Goal: Transaction & Acquisition: Register for event/course

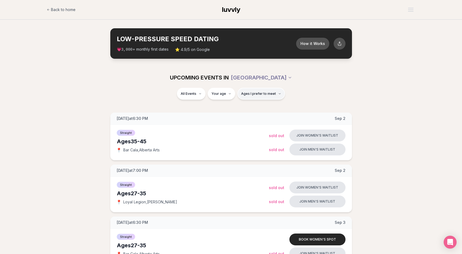
click at [249, 95] on span "Ages I prefer to meet" at bounding box center [258, 94] width 35 height 4
click at [348, 91] on div "All Events Your age Ages I prefer to meet" at bounding box center [231, 95] width 302 height 14
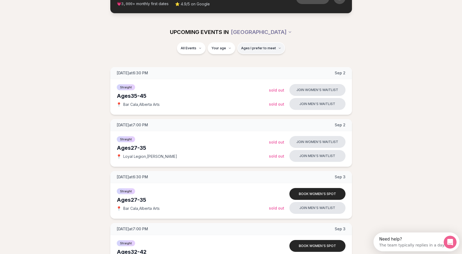
click at [254, 52] on button "Ages I prefer to meet" at bounding box center [261, 48] width 48 height 12
drag, startPoint x: 328, startPoint y: 56, endPoint x: 325, endPoint y: 57, distance: 3.4
click at [328, 56] on div "All Events Your age Ages I prefer to meet" at bounding box center [231, 51] width 462 height 18
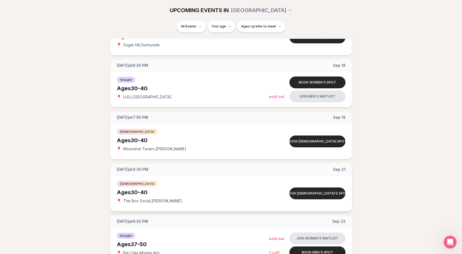
scroll to position [1005, 0]
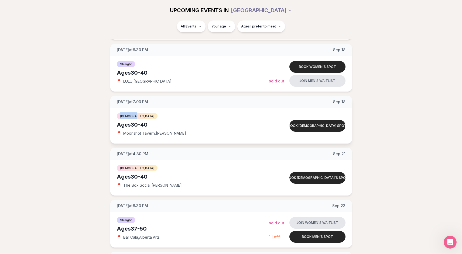
drag, startPoint x: 120, startPoint y: 115, endPoint x: 142, endPoint y: 130, distance: 27.3
click at [135, 118] on div "[DEMOGRAPHIC_DATA]" at bounding box center [193, 115] width 152 height 6
click at [143, 134] on span "Moonshot Tavern , [PERSON_NAME]" at bounding box center [154, 133] width 63 height 5
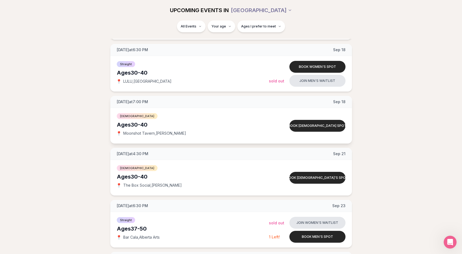
click at [181, 135] on div "📍 Moonshot Tavern , [PERSON_NAME]" at bounding box center [193, 133] width 152 height 5
drag, startPoint x: 181, startPoint y: 135, endPoint x: 135, endPoint y: 132, distance: 46.5
click at [140, 132] on div "📍 Moonshot Tavern , [PERSON_NAME]" at bounding box center [193, 133] width 152 height 5
click at [133, 132] on span "Moonshot Tavern , [PERSON_NAME]" at bounding box center [154, 133] width 63 height 5
drag, startPoint x: 124, startPoint y: 133, endPoint x: 154, endPoint y: 132, distance: 30.5
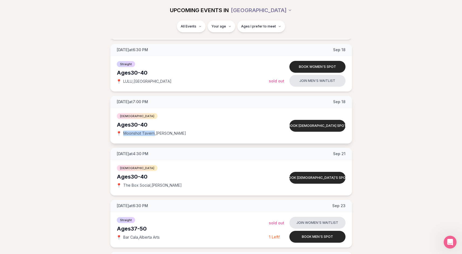
click at [154, 132] on span "Moonshot Tavern , [PERSON_NAME]" at bounding box center [154, 133] width 63 height 5
copy span "Moonshot Tavern"
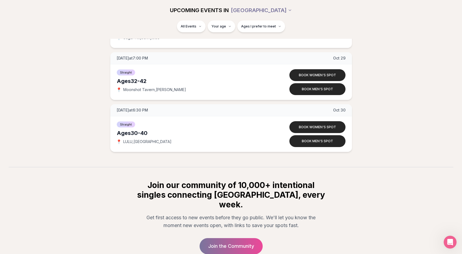
scroll to position [3376, 0]
